Goal: Book appointment/travel/reservation

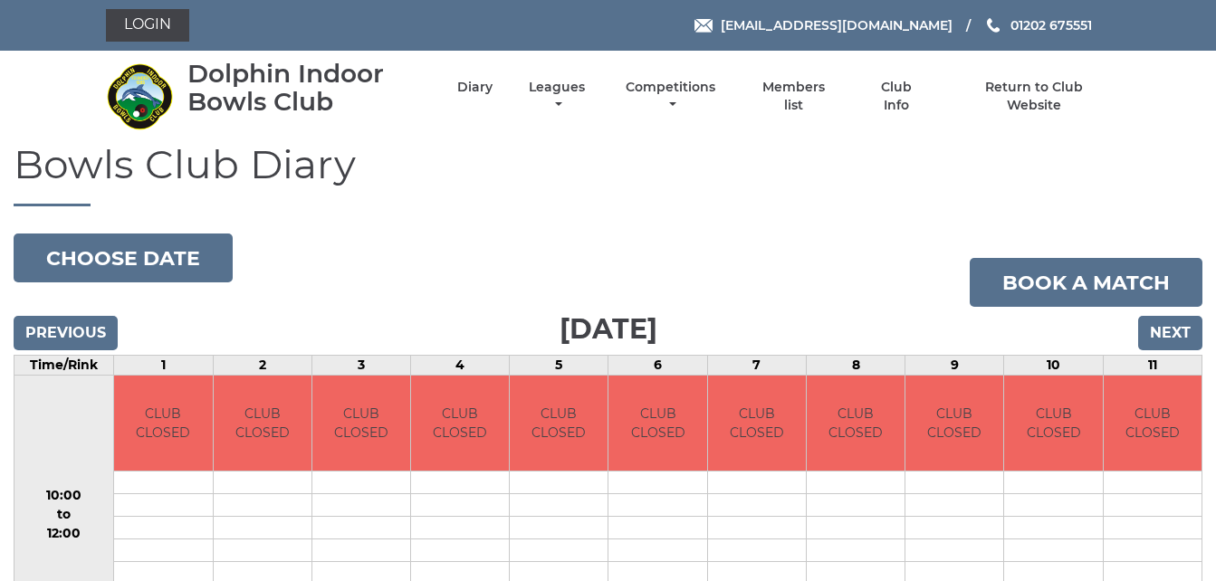
click at [172, 27] on link "Login" at bounding box center [147, 25] width 83 height 33
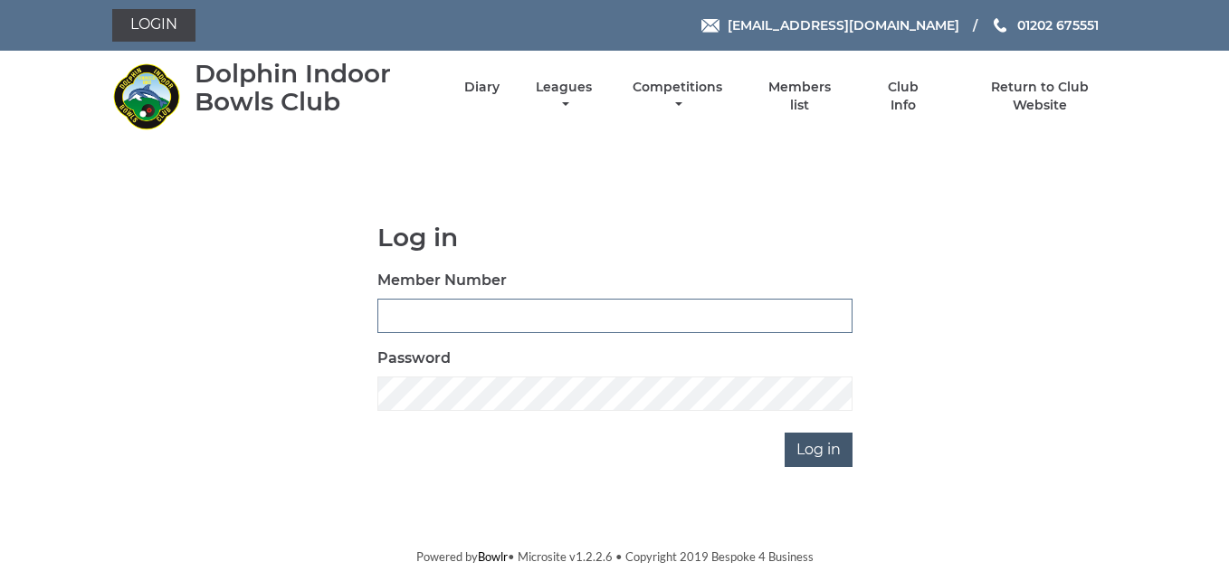
type input "3783"
click at [819, 441] on input "Log in" at bounding box center [819, 450] width 68 height 34
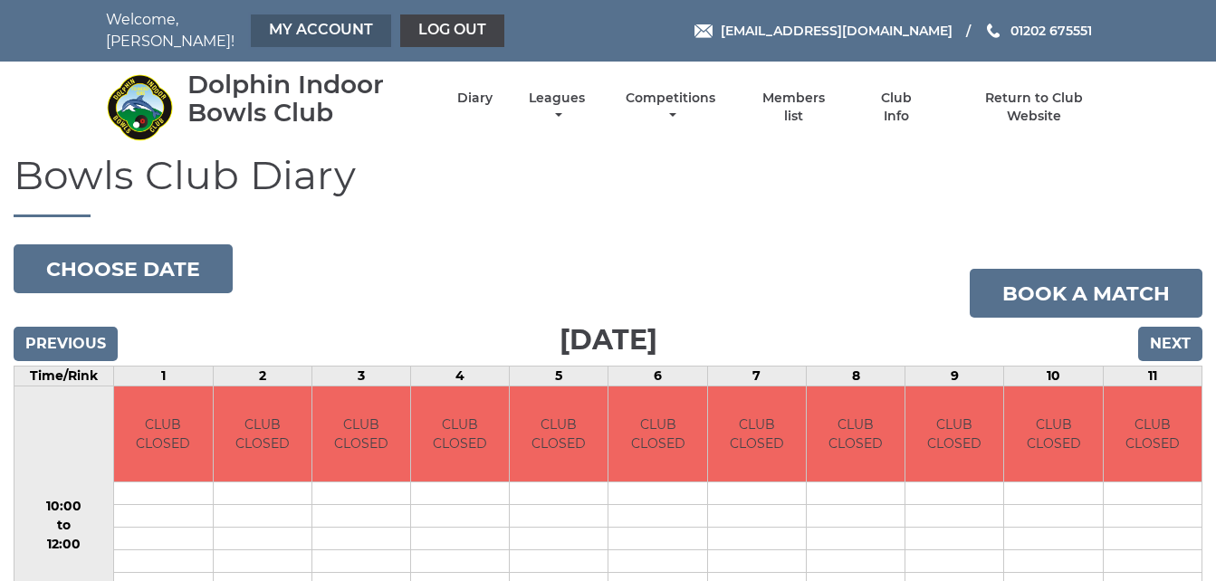
click at [320, 32] on link "My Account" at bounding box center [321, 30] width 140 height 33
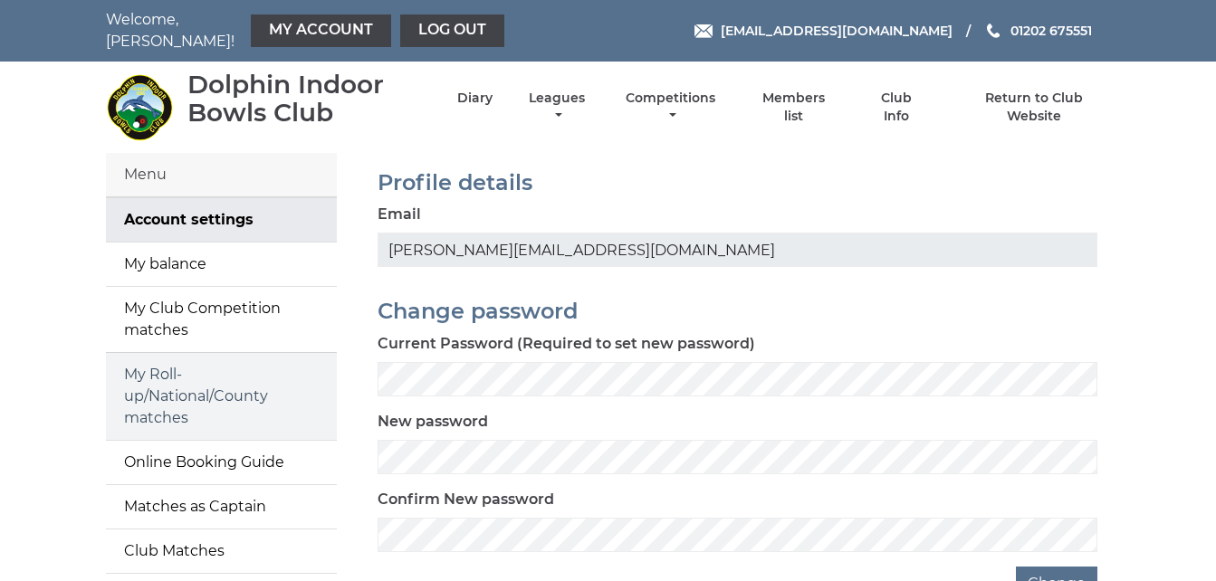
click at [211, 377] on link "My Roll-up/National/County matches" at bounding box center [221, 396] width 231 height 87
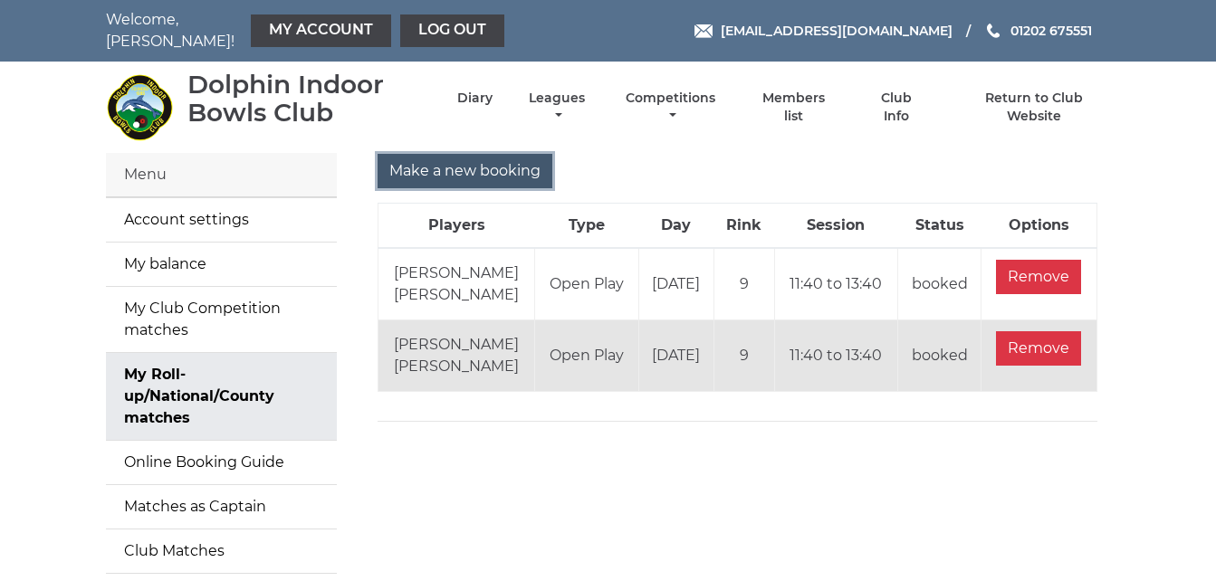
click at [490, 163] on input "Make a new booking" at bounding box center [464, 171] width 175 height 34
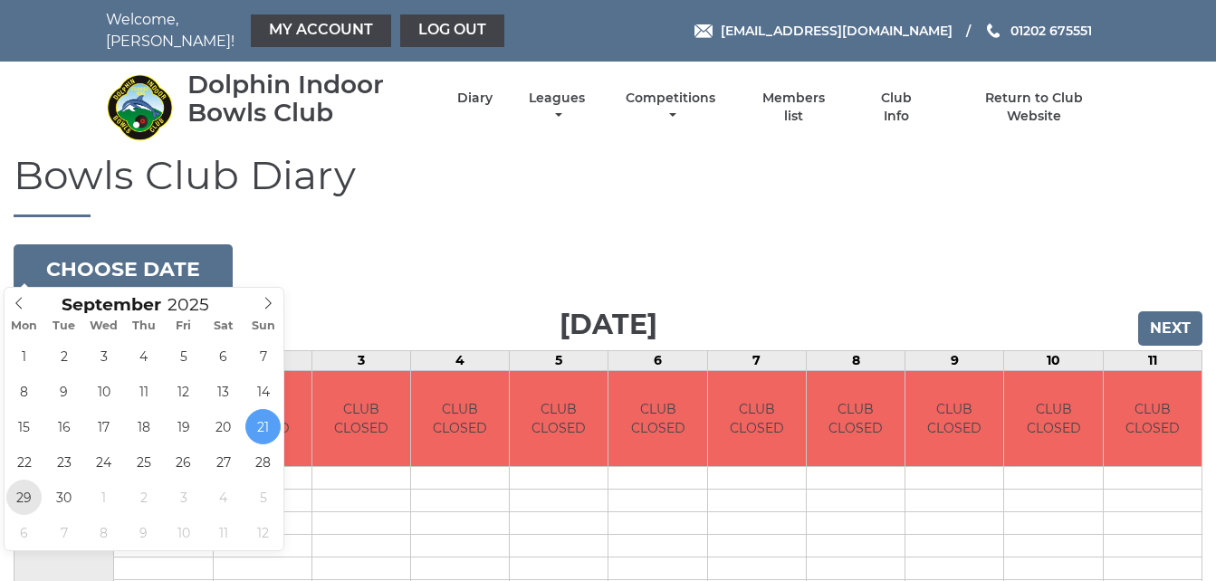
type input "[DATE]"
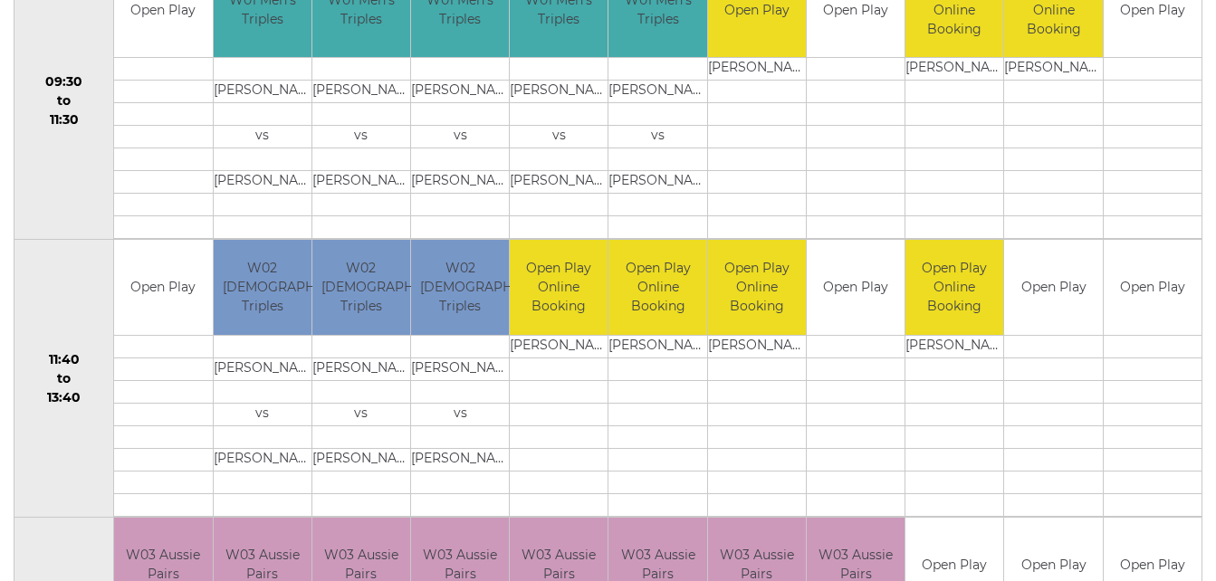
scroll to position [688, 0]
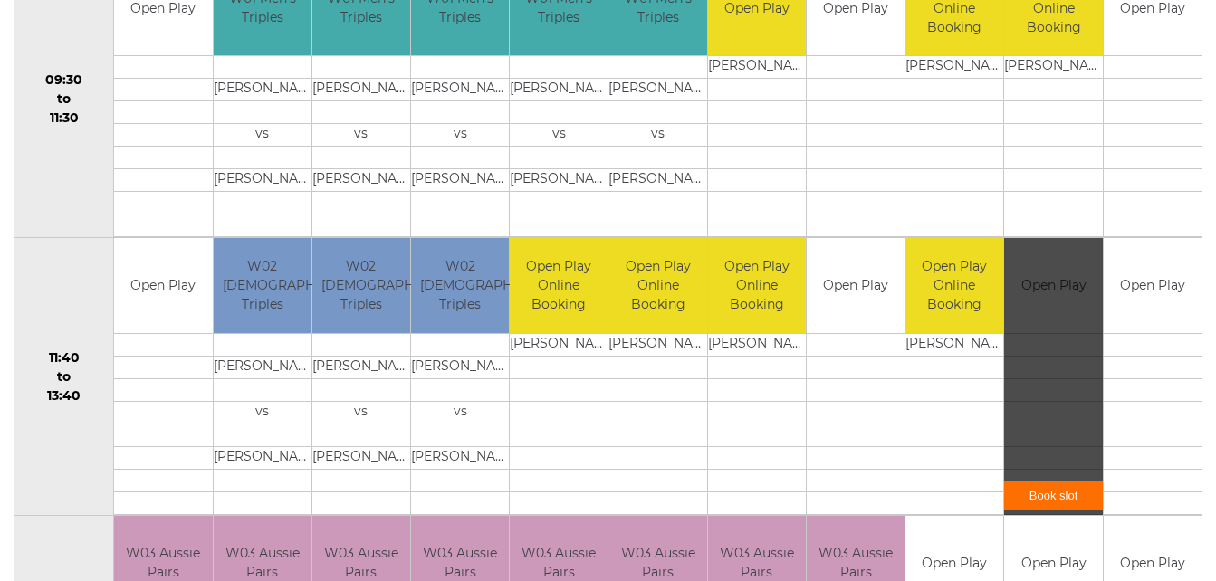
click at [1052, 483] on link "Book slot" at bounding box center [1053, 496] width 98 height 30
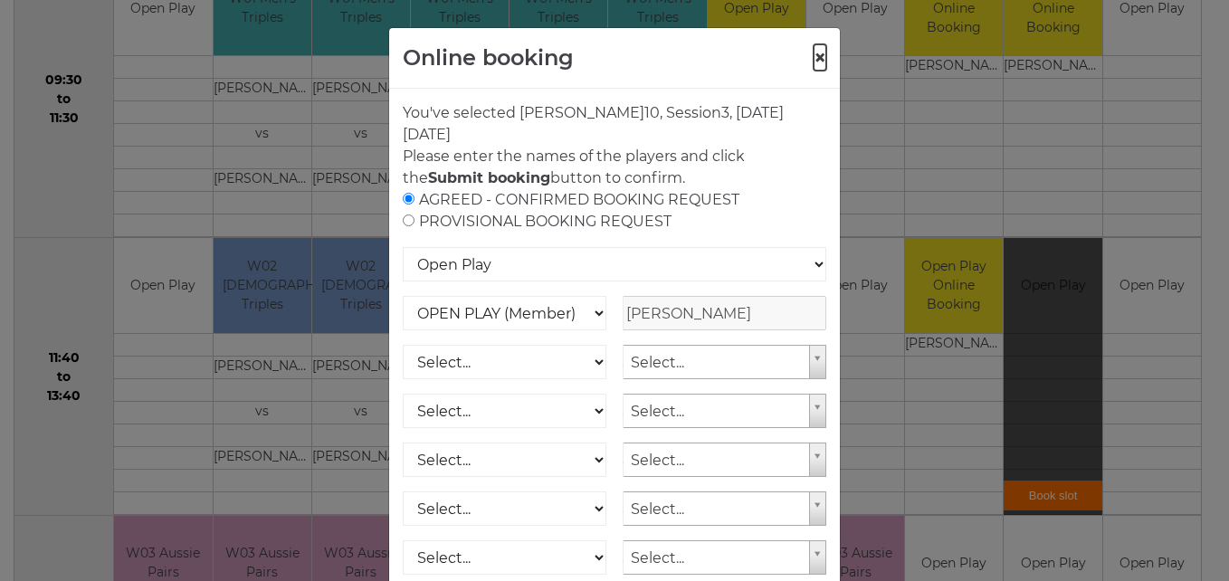
click at [814, 54] on button "×" at bounding box center [820, 58] width 13 height 22
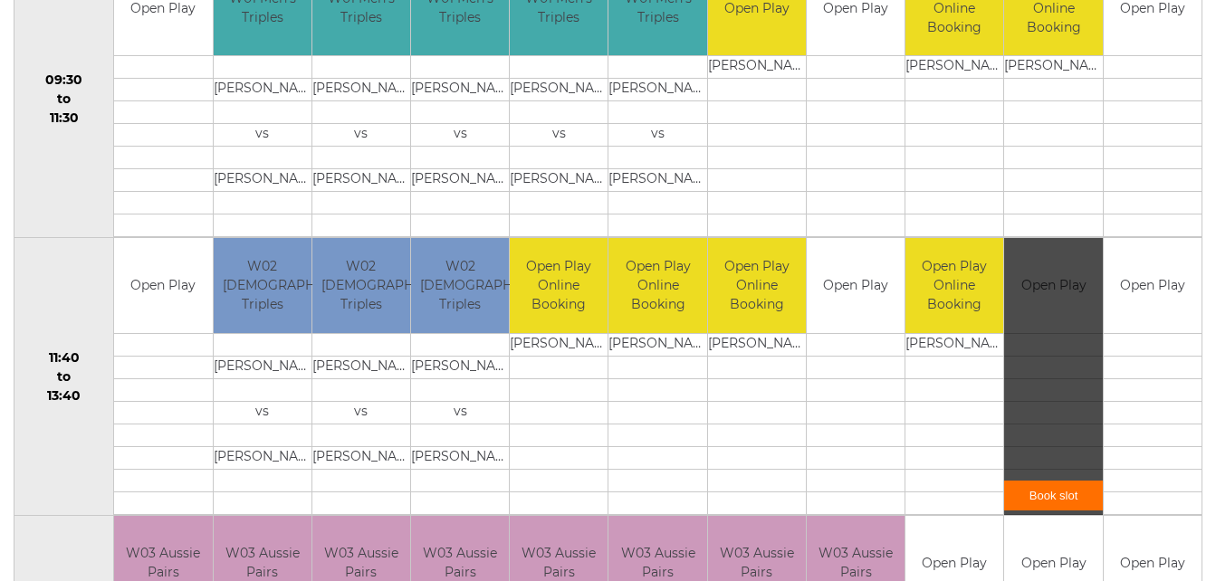
click at [6, 229] on div "Bowls Club Diary 2025-09-29 Choose date Monday 29th September 2025 Previous Nex…" at bounding box center [608, 545] width 1216 height 2161
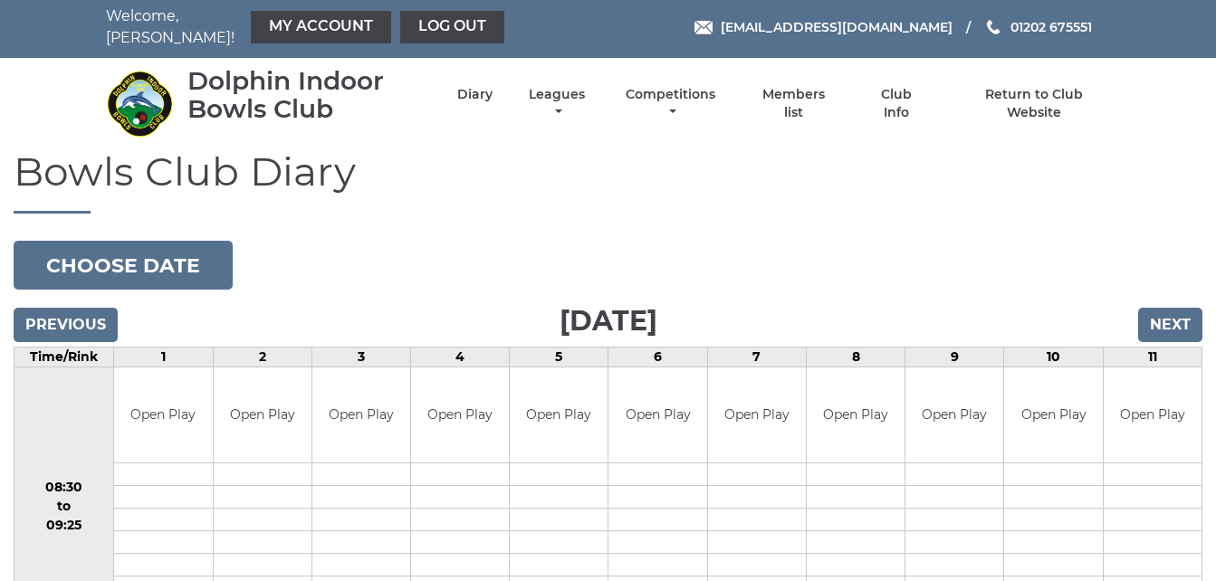
scroll to position [0, 0]
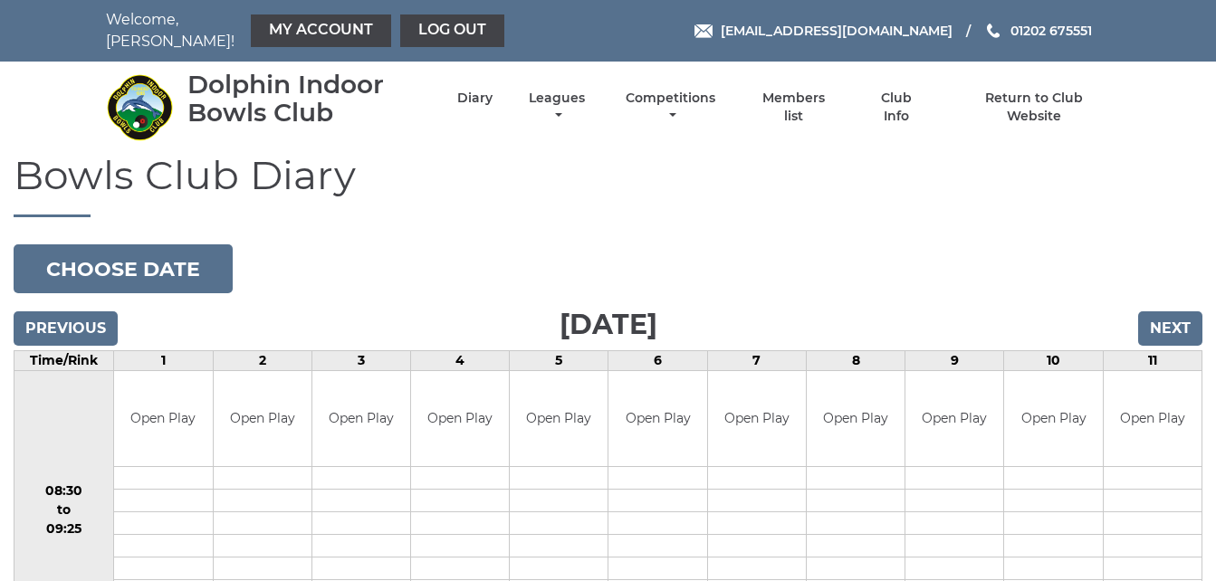
click at [767, 185] on h1 "Bowls Club Diary" at bounding box center [608, 185] width 1189 height 64
drag, startPoint x: 767, startPoint y: 185, endPoint x: 841, endPoint y: 232, distance: 87.9
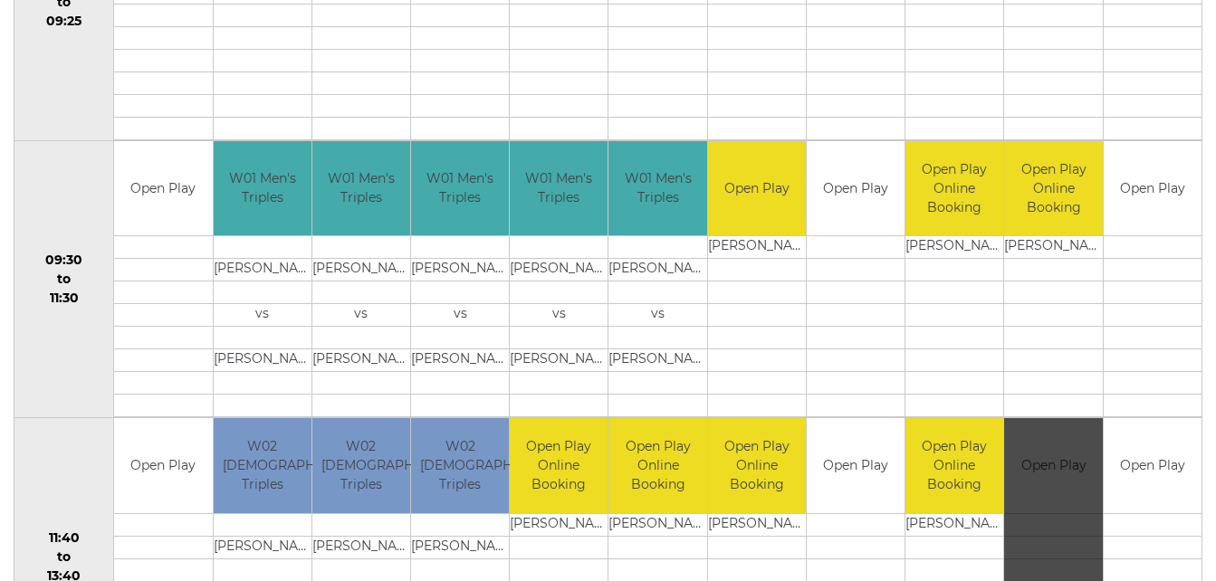
scroll to position [1016, 0]
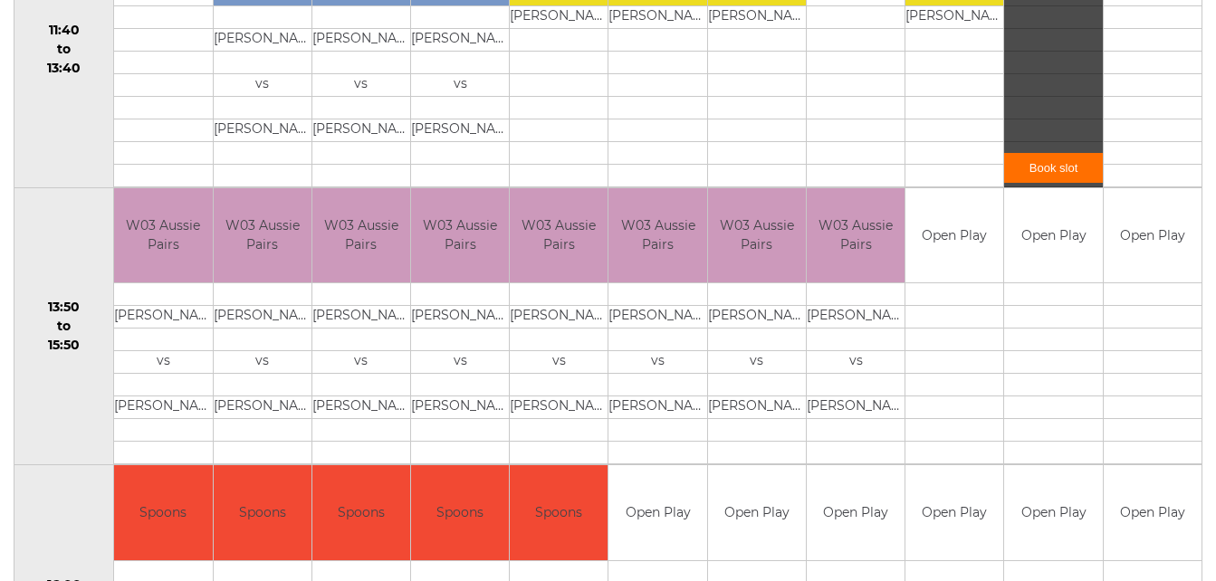
click at [963, 166] on td at bounding box center [954, 175] width 98 height 23
click at [8, 175] on div "Bowls Club Diary 2025-09-29 Choose date Monday 29th September 2025 Previous Nex…" at bounding box center [608, 217] width 1216 height 2161
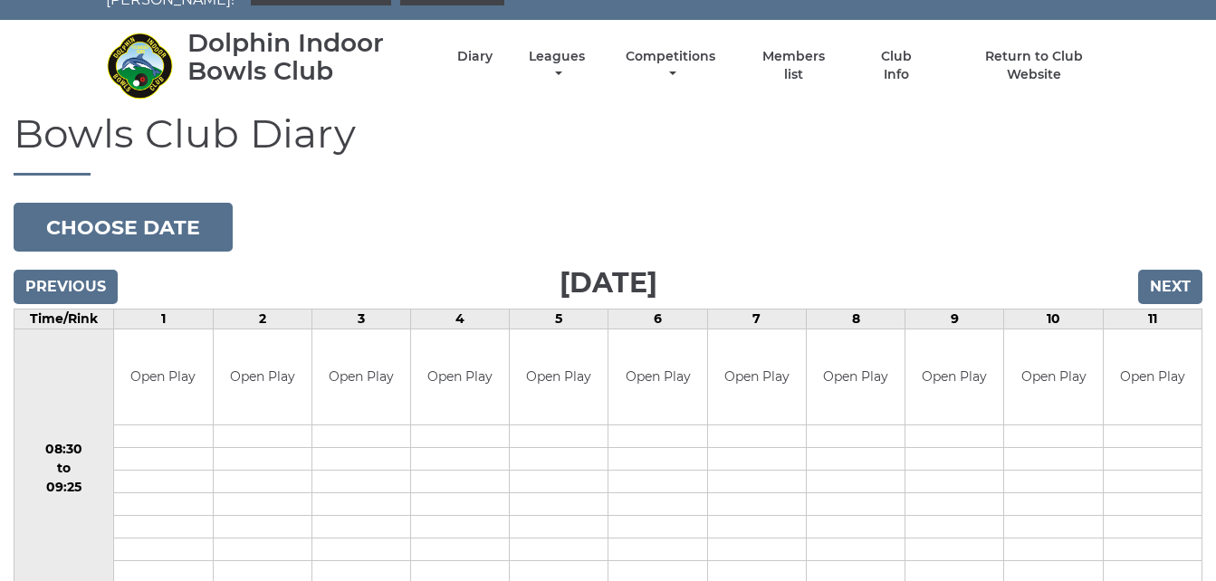
scroll to position [38, 0]
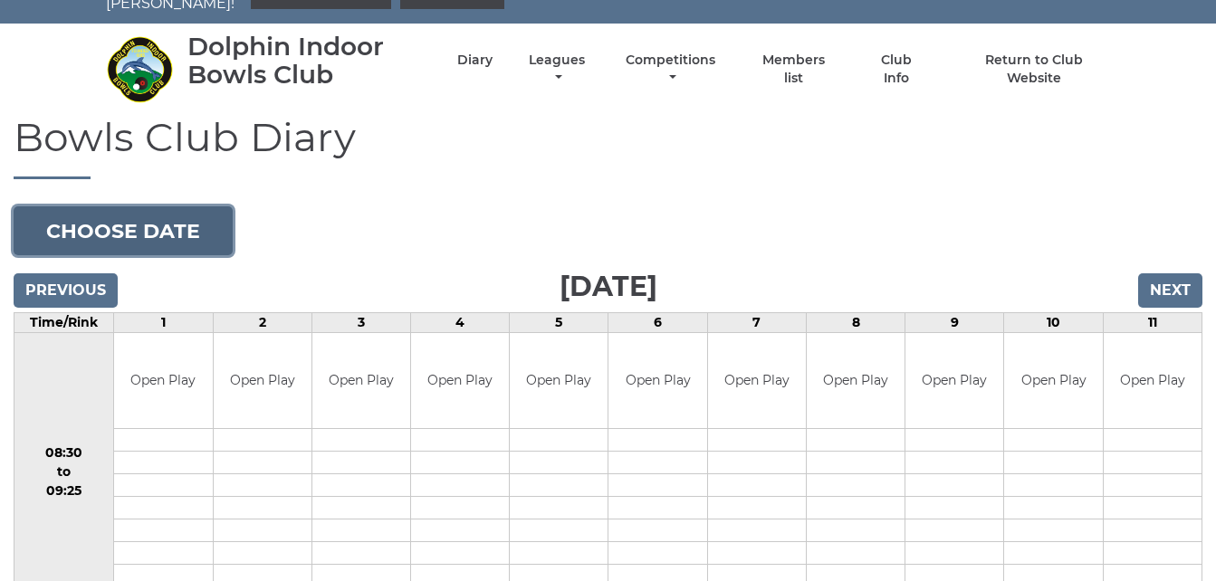
click at [201, 220] on button "Choose date" at bounding box center [123, 230] width 219 height 49
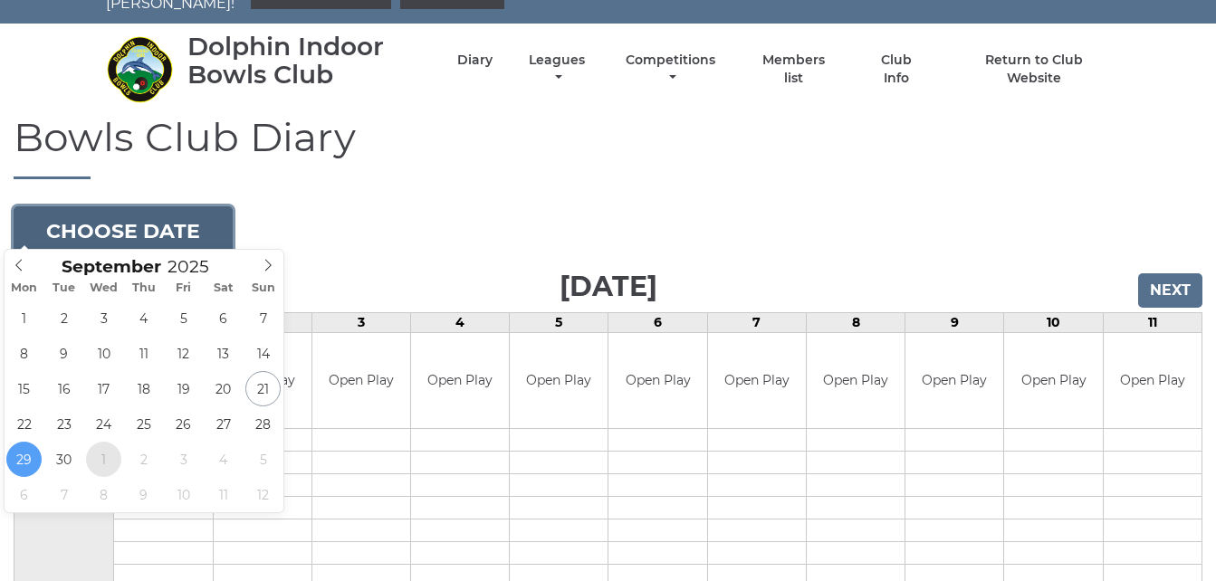
type input "2025-10-01"
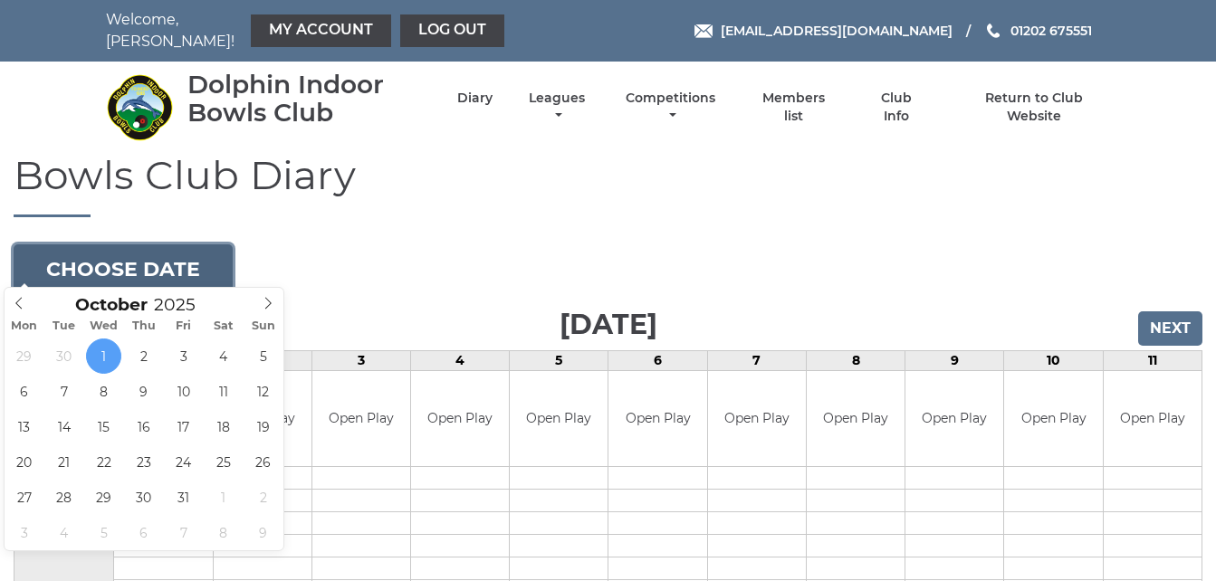
click at [185, 272] on button "Choose date" at bounding box center [123, 268] width 219 height 49
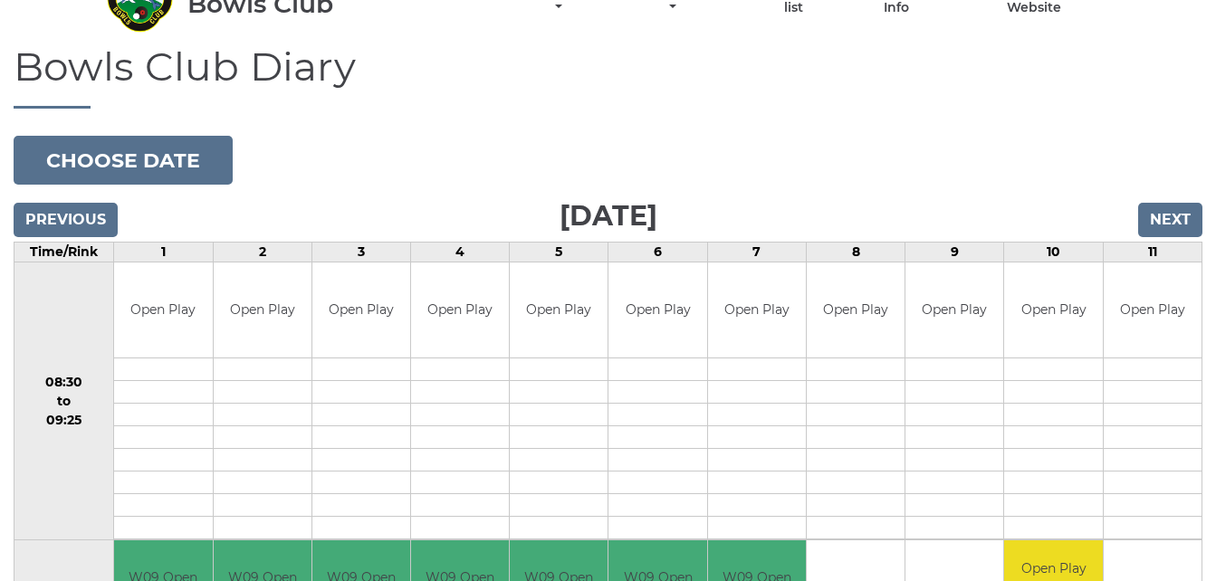
scroll to position [145, 0]
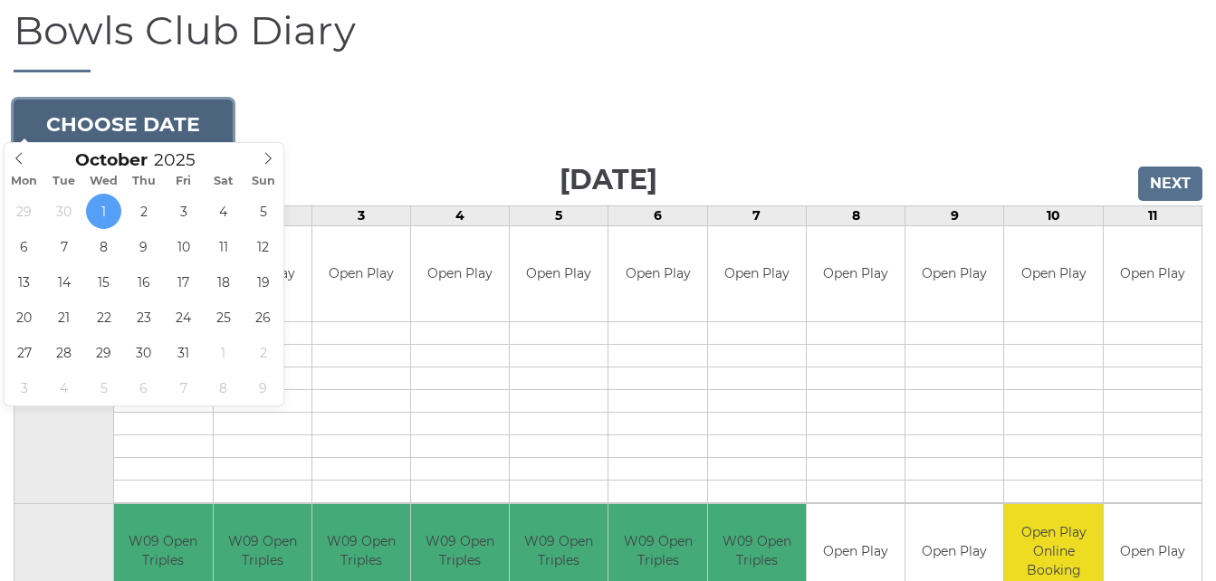
click at [196, 119] on button "Choose date" at bounding box center [123, 124] width 219 height 49
type input "2025-10-06"
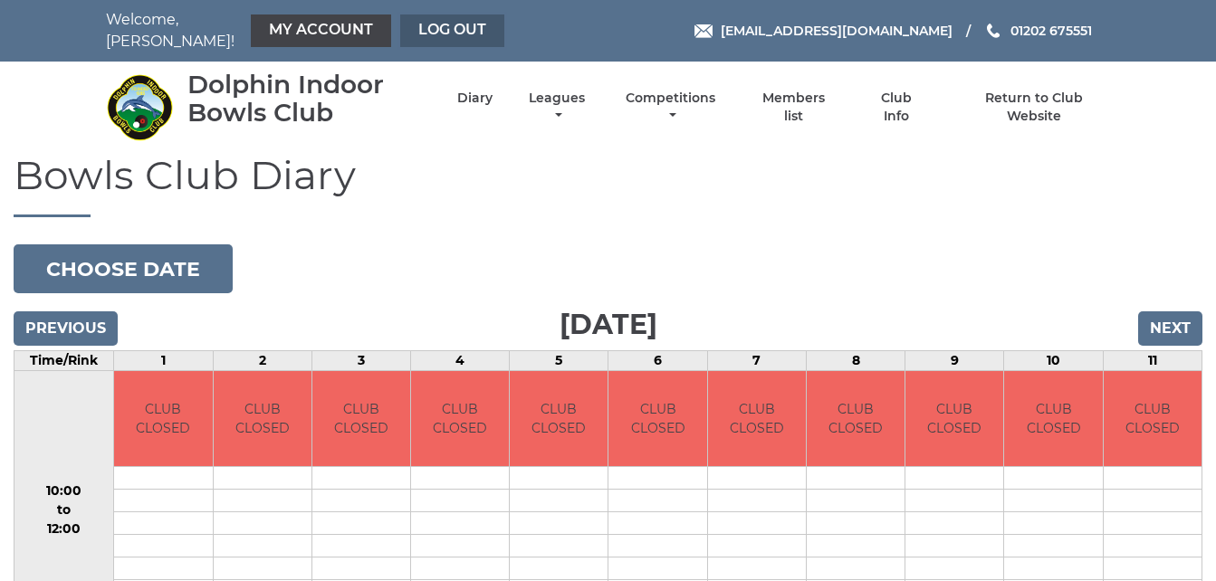
click at [444, 25] on link "Log out" at bounding box center [452, 30] width 104 height 33
